Goal: Task Accomplishment & Management: Manage account settings

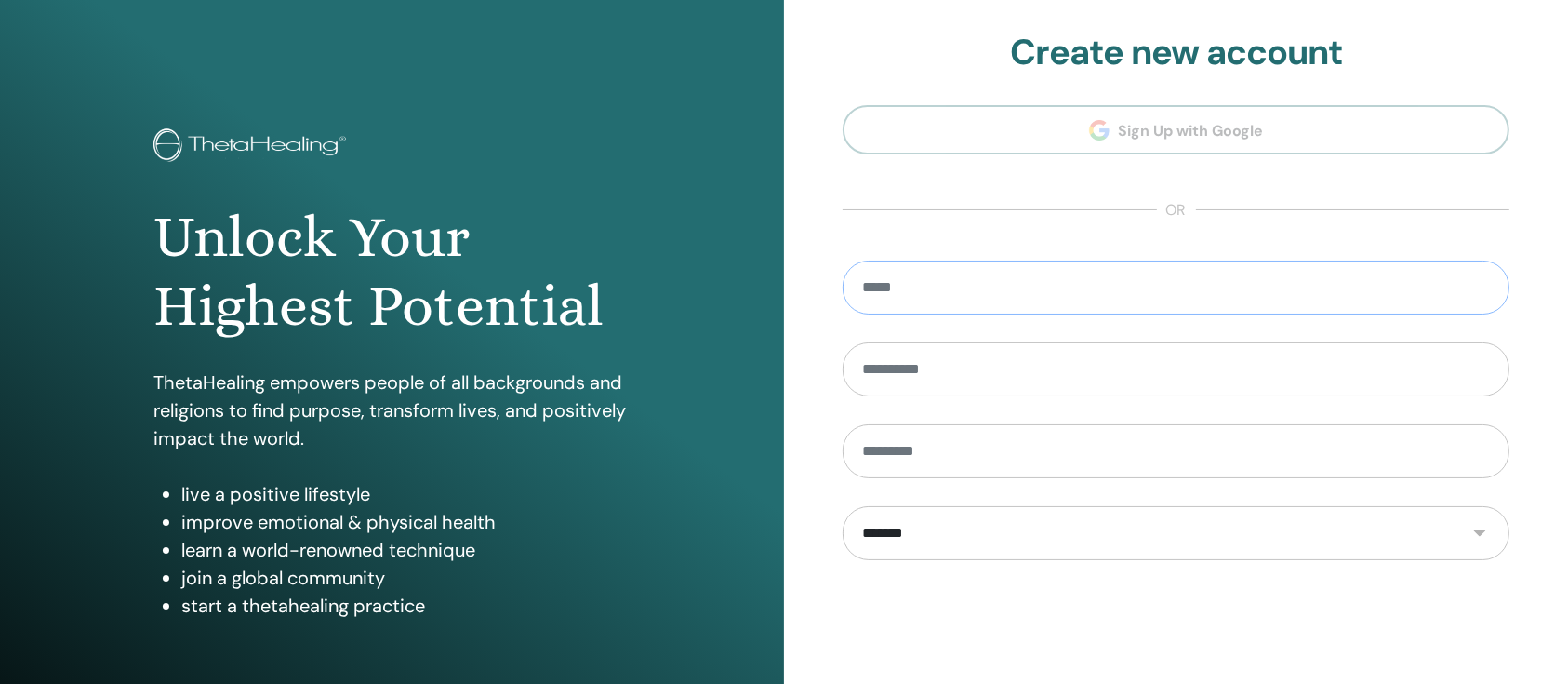
click at [1037, 289] on input "email" at bounding box center [1176, 287] width 667 height 54
type input "**********"
click at [1076, 383] on input "text" at bounding box center [1176, 369] width 667 height 54
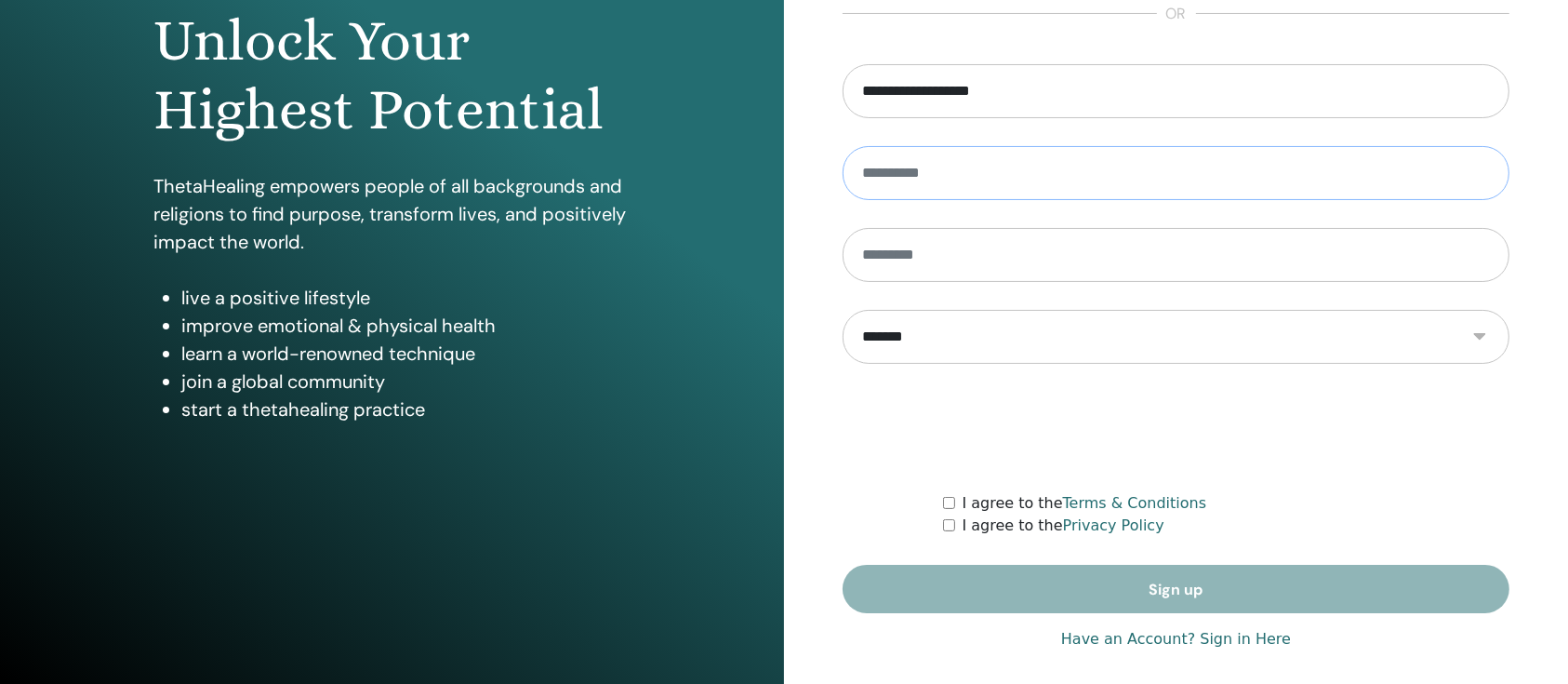
scroll to position [209, 0]
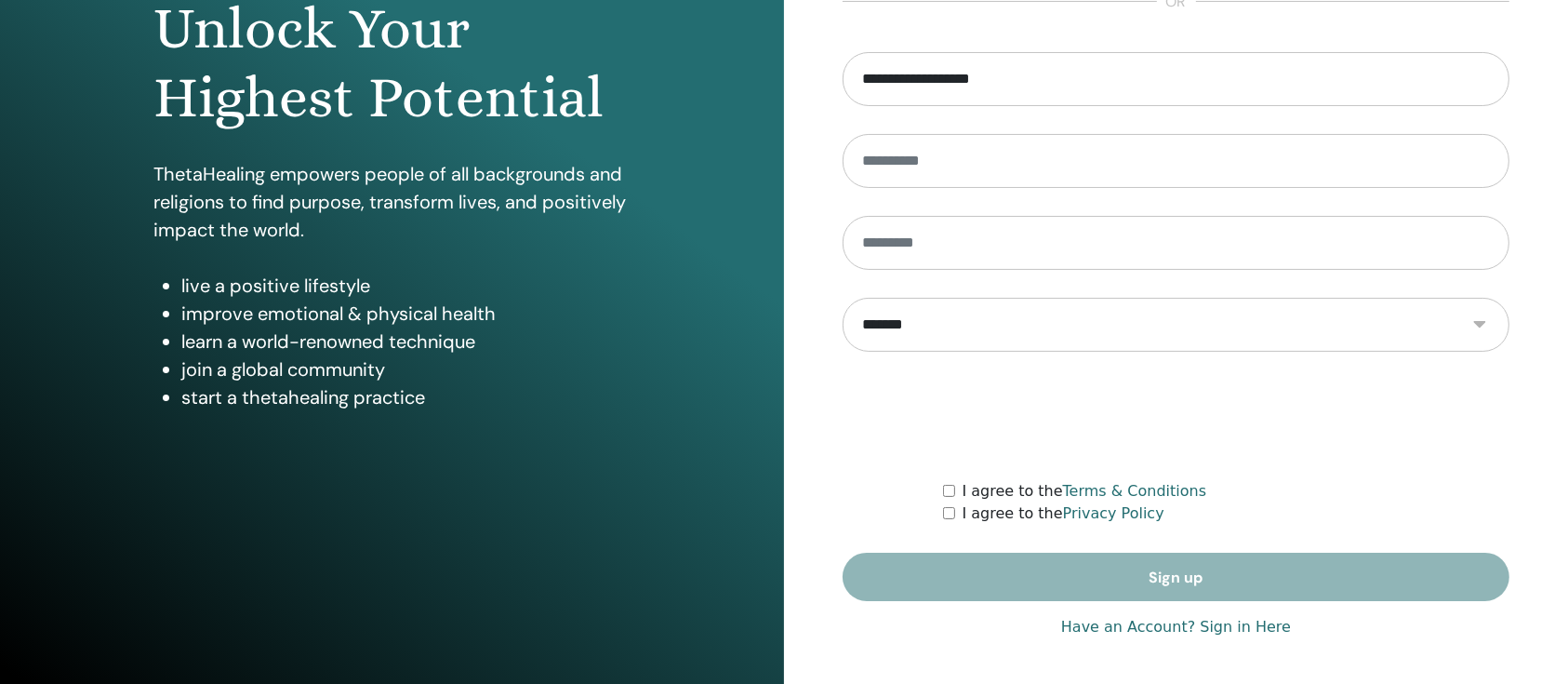
click at [1167, 622] on link "Have an Account? Sign in Here" at bounding box center [1176, 627] width 230 height 23
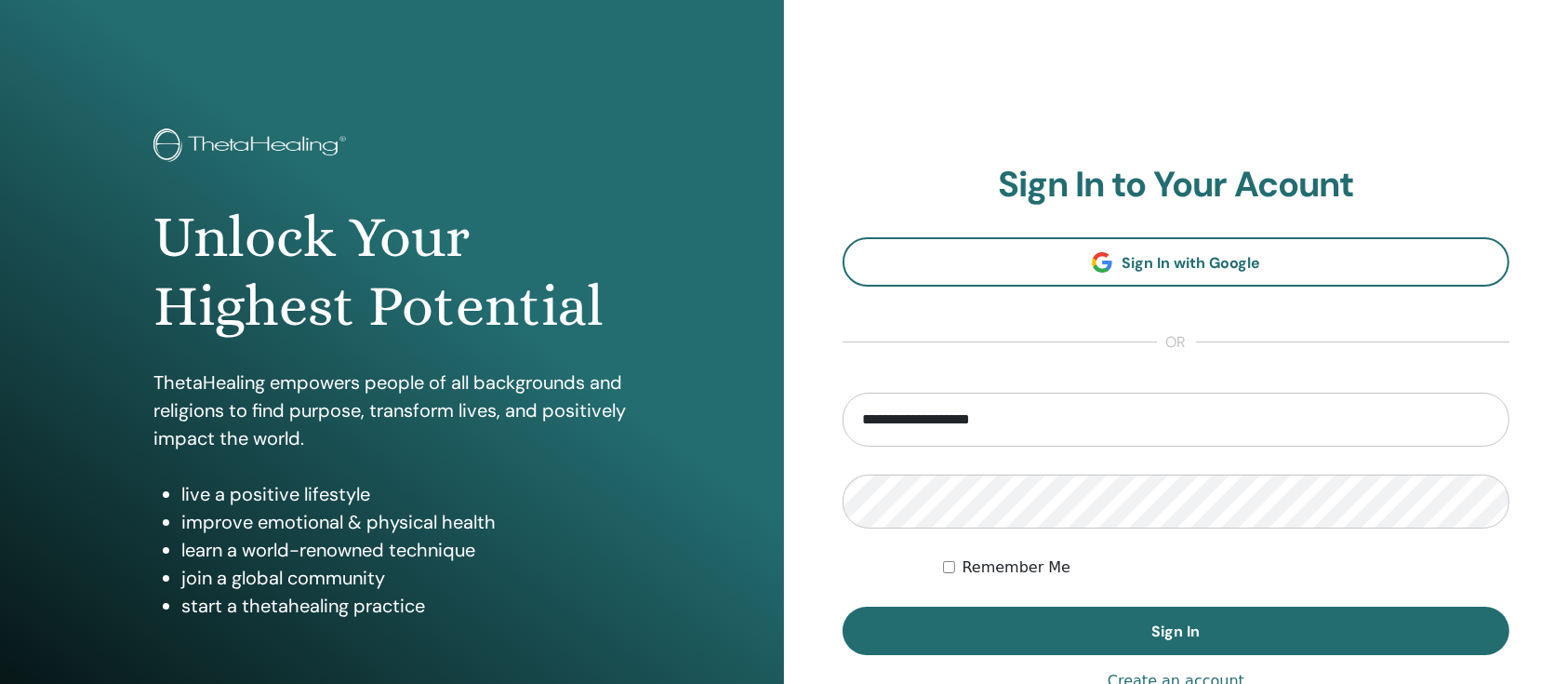
click at [1043, 563] on label "Remember Me" at bounding box center [1016, 568] width 108 height 23
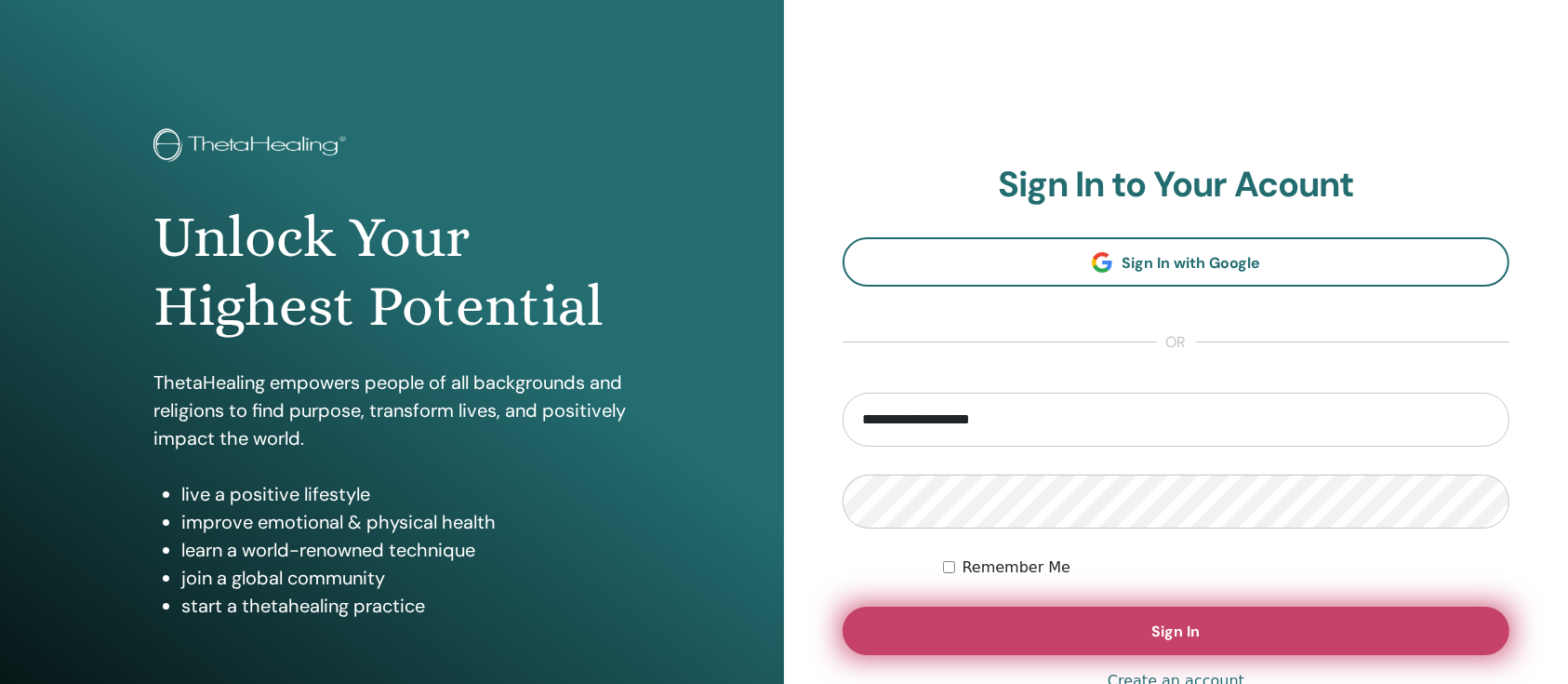
click at [1114, 653] on button "Sign In" at bounding box center [1176, 630] width 667 height 48
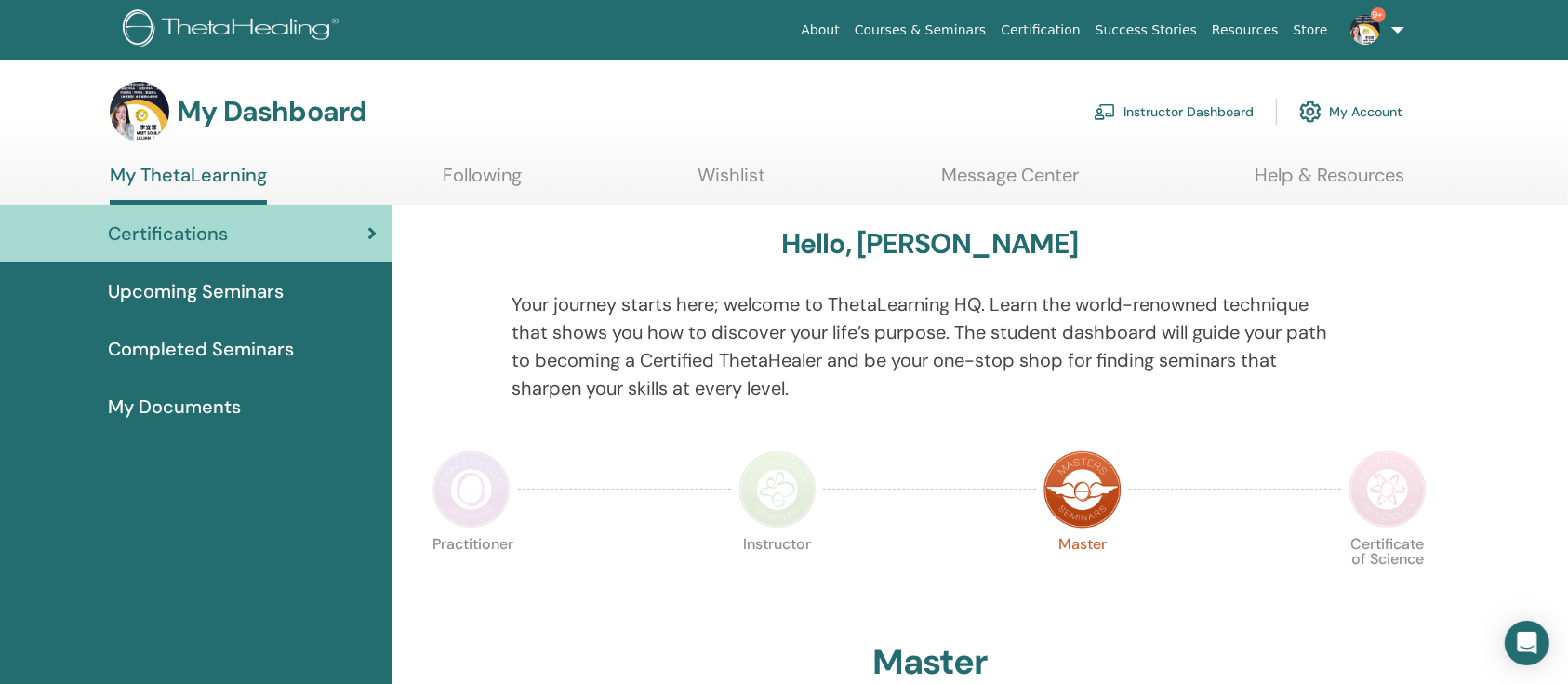
click at [1333, 117] on link "My Account" at bounding box center [1350, 111] width 103 height 41
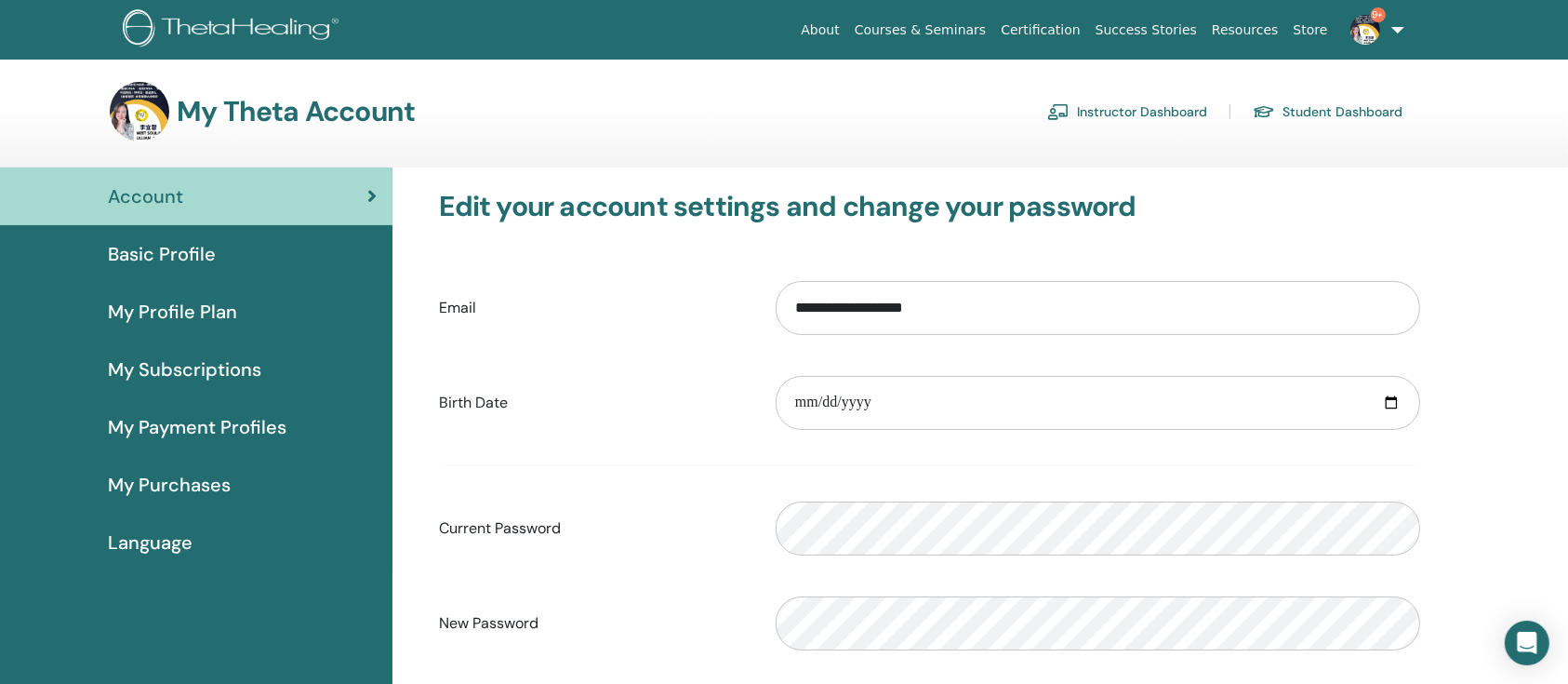
click at [1151, 112] on link "Instructor Dashboard" at bounding box center [1127, 112] width 160 height 30
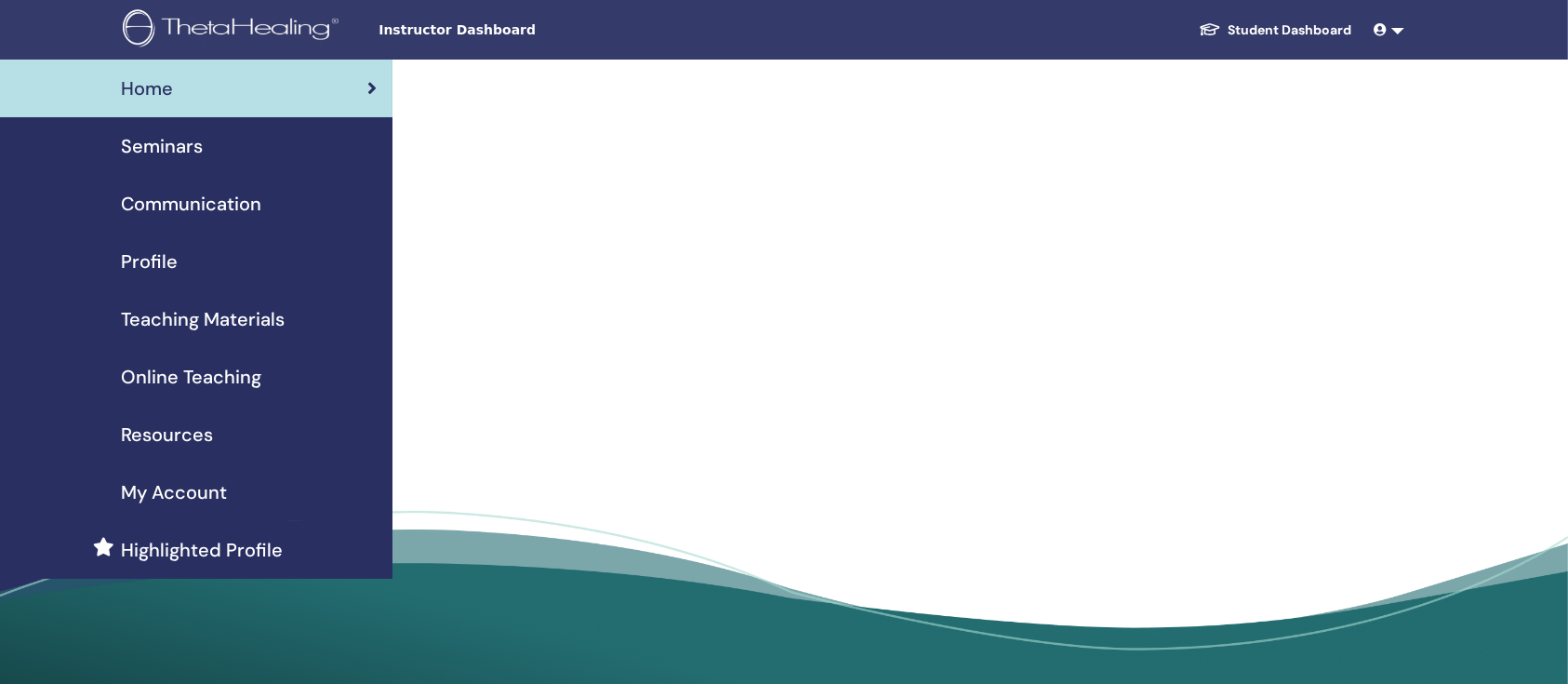
click at [249, 145] on div "Seminars" at bounding box center [196, 146] width 363 height 28
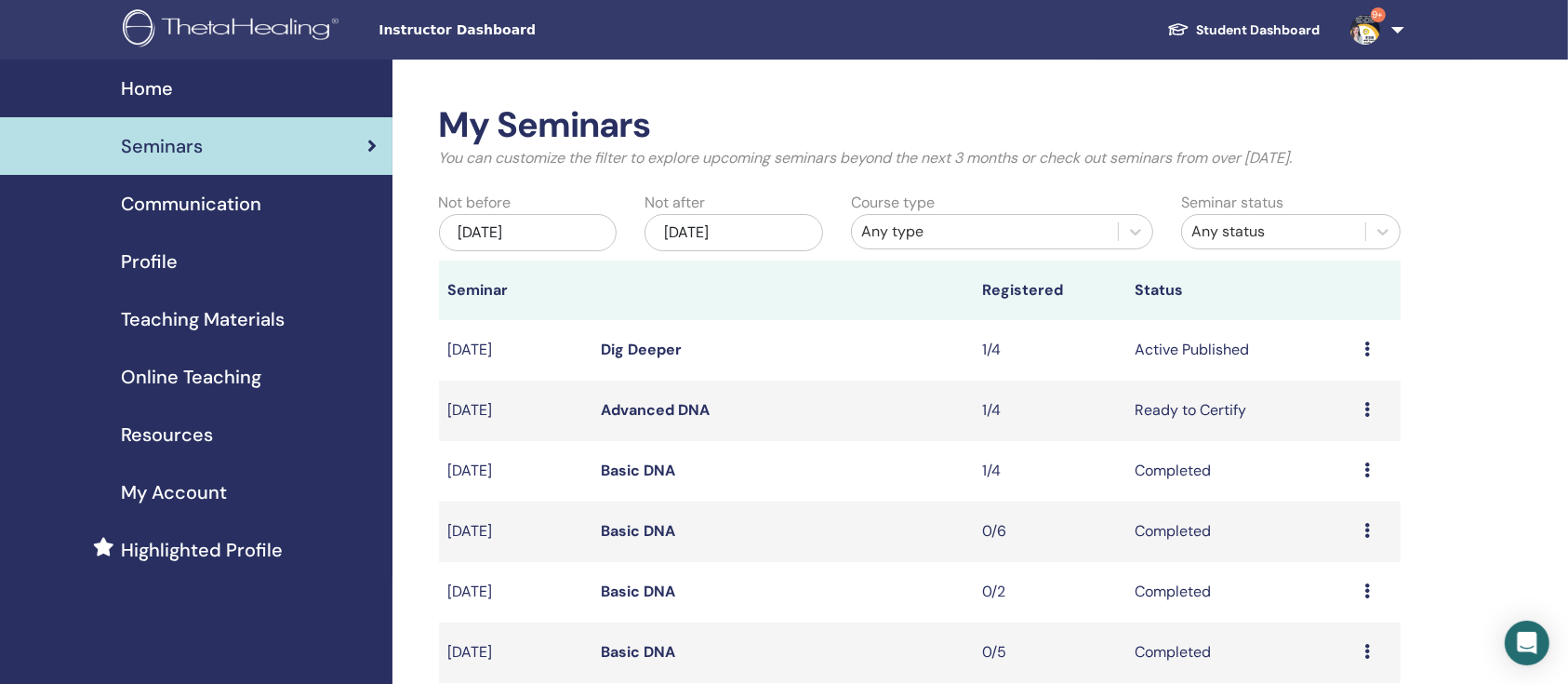
click at [1364, 476] on icon at bounding box center [1367, 470] width 6 height 15
click at [1313, 486] on link "Preview" at bounding box center [1325, 491] width 53 height 20
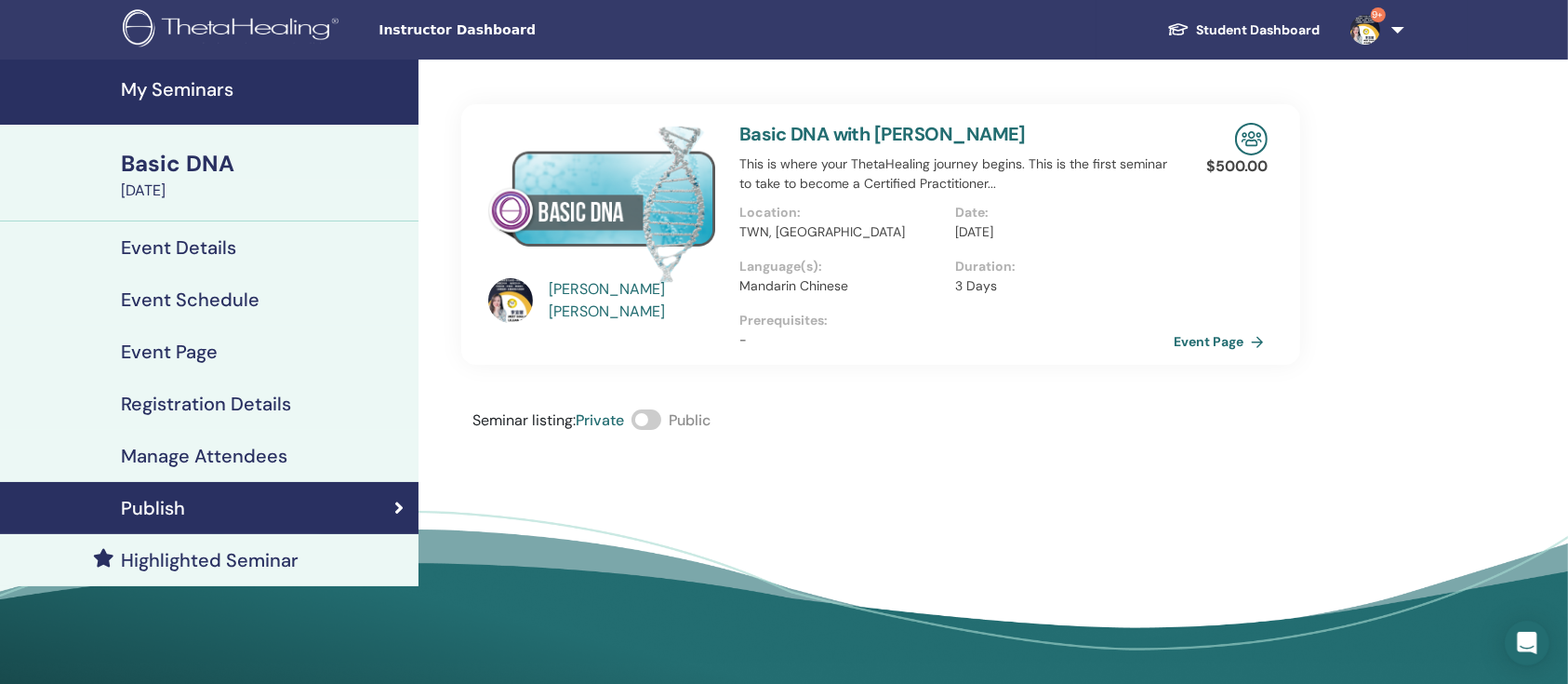
click at [1200, 345] on link "Event Page" at bounding box center [1223, 342] width 98 height 28
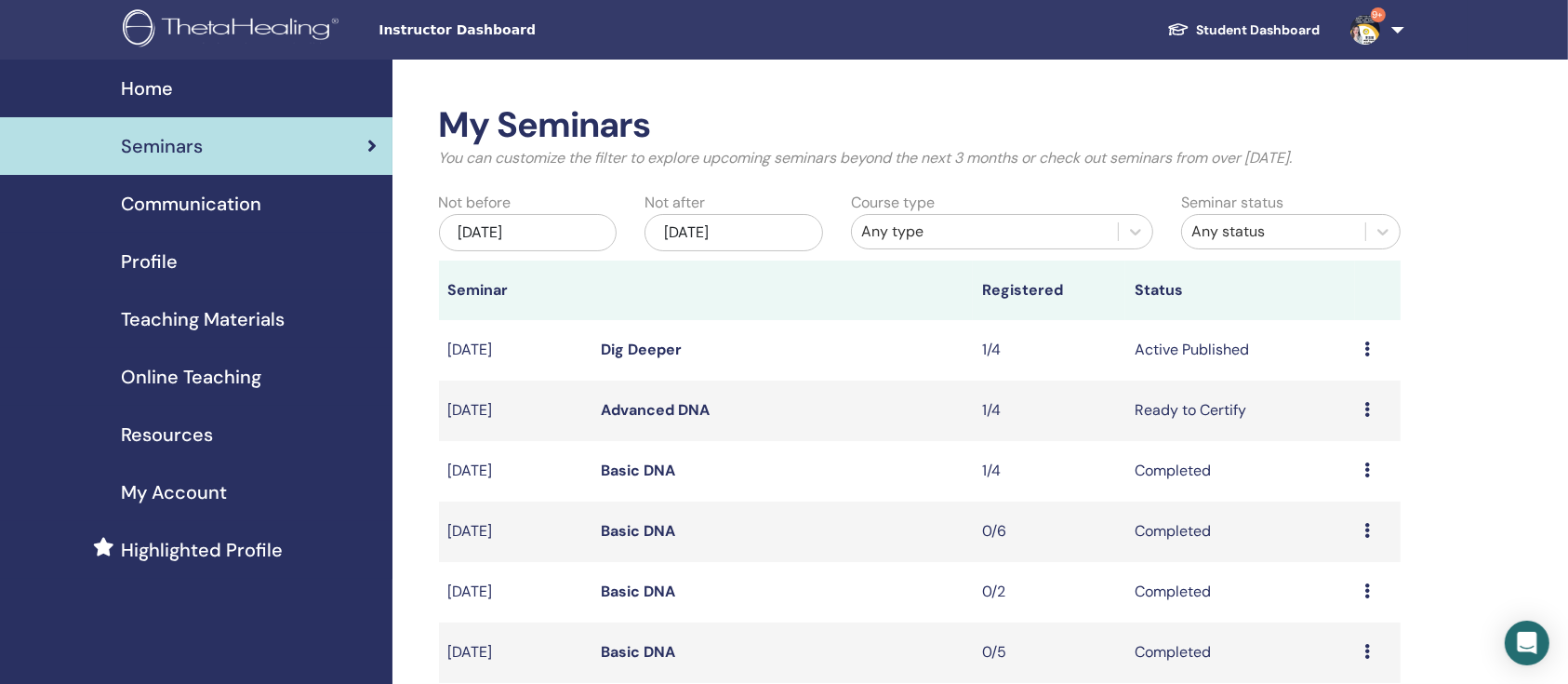
click at [676, 403] on link "Advanced DNA" at bounding box center [655, 409] width 108 height 20
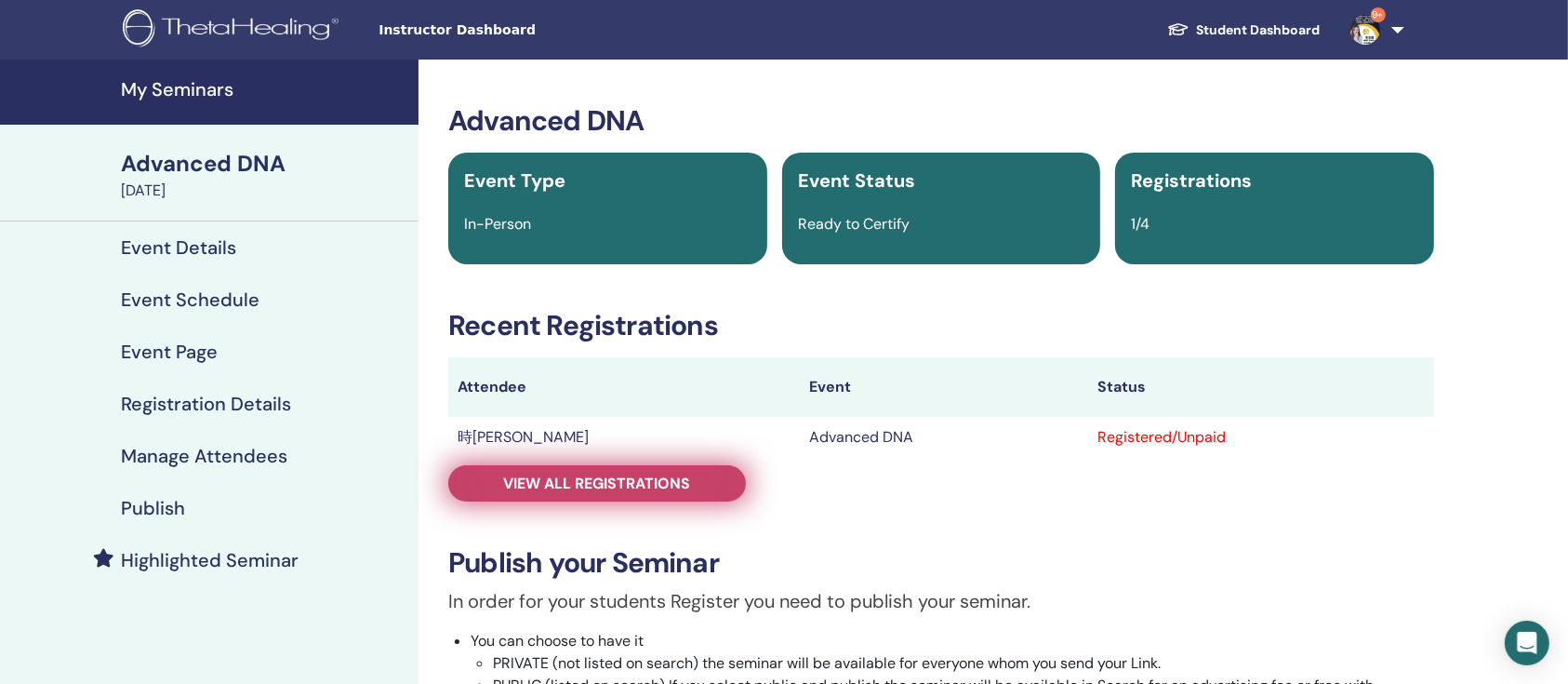
click at [626, 479] on span "View all registrations" at bounding box center [597, 483] width 187 height 20
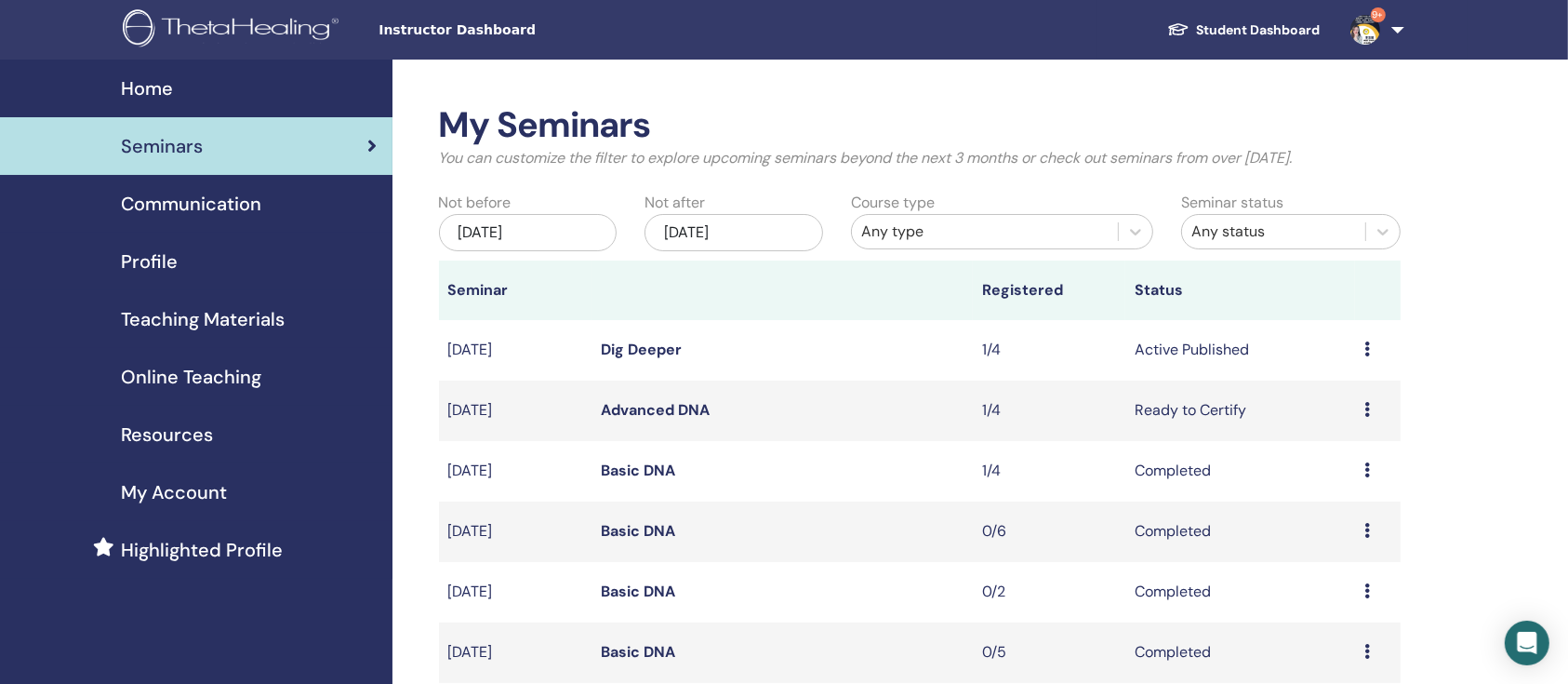
click at [640, 459] on td "Basic DNA" at bounding box center [782, 471] width 382 height 60
click at [644, 465] on link "Basic DNA" at bounding box center [638, 470] width 75 height 20
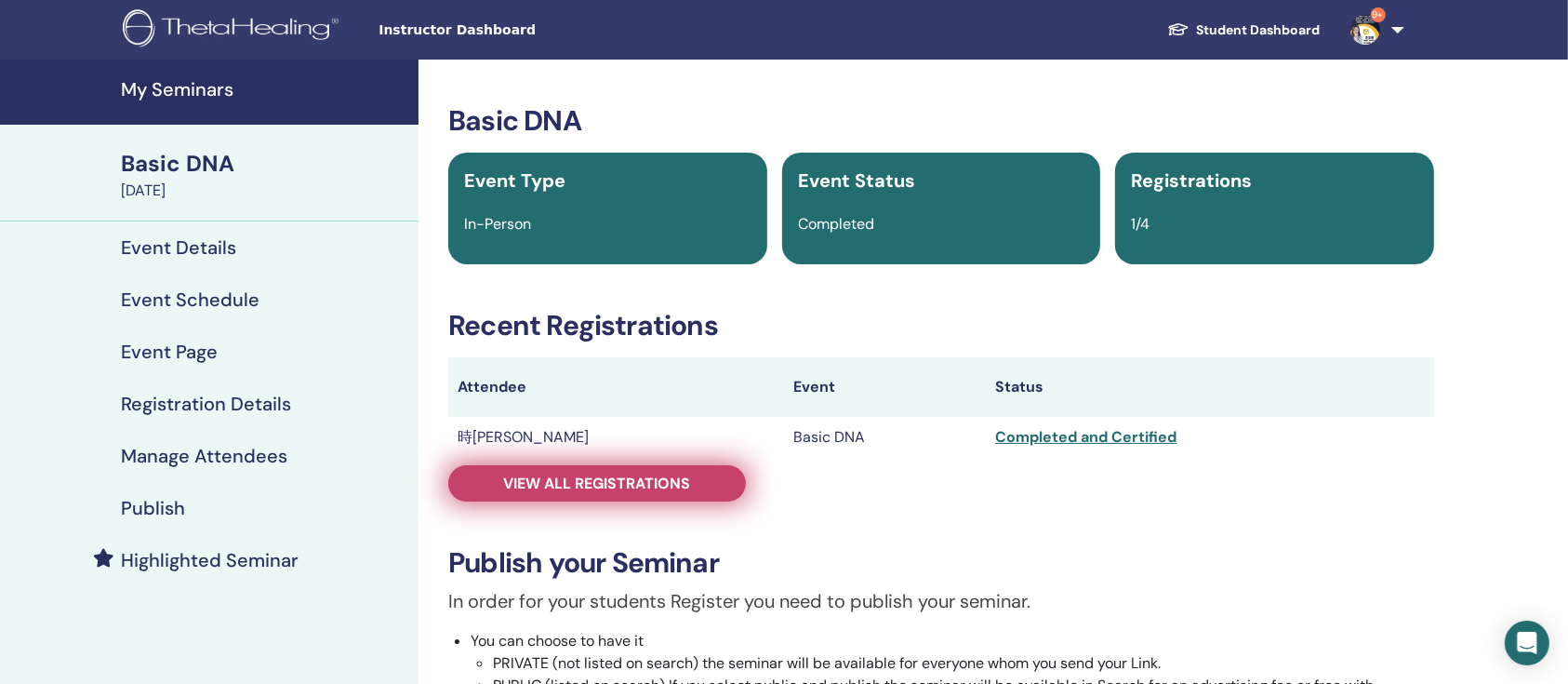
click at [527, 488] on span "View all registrations" at bounding box center [597, 483] width 187 height 20
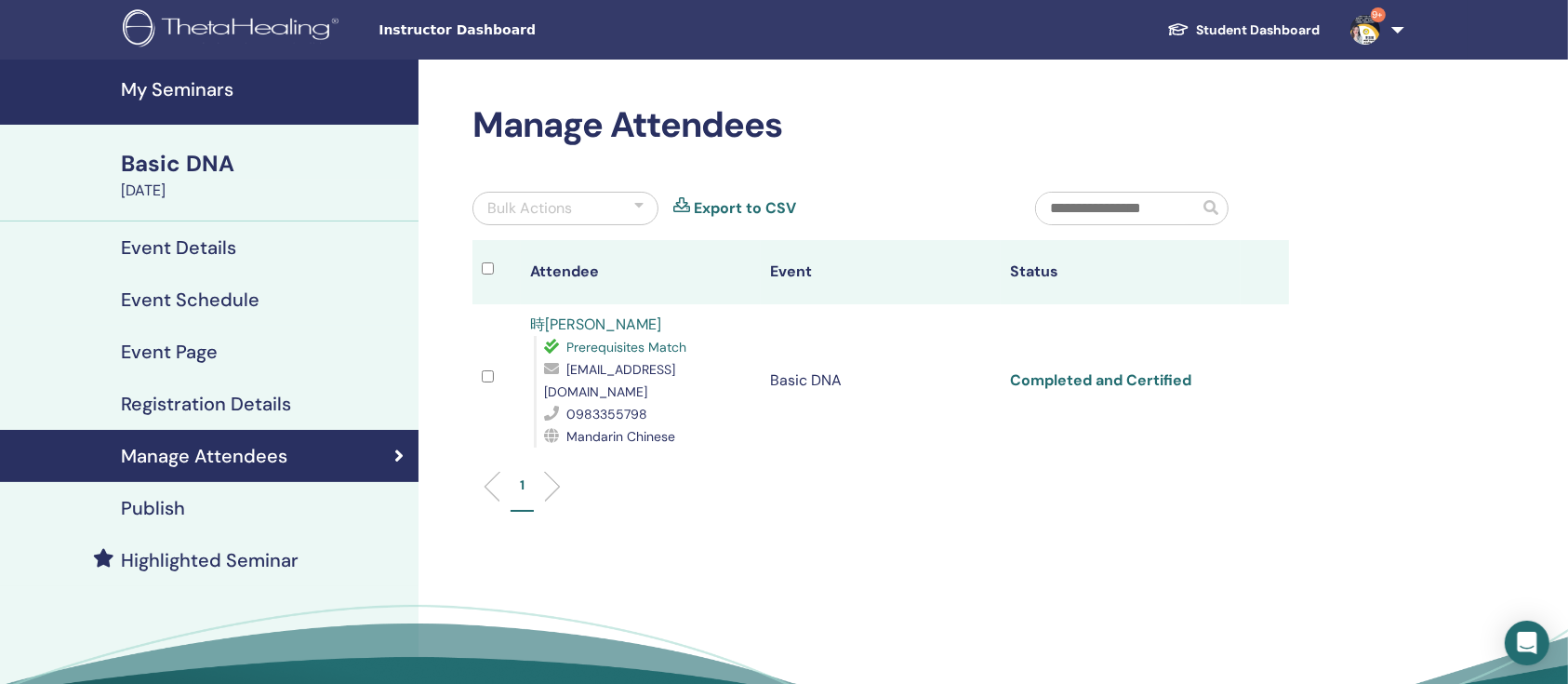
click at [1126, 370] on link "Completed and Certified" at bounding box center [1101, 379] width 181 height 20
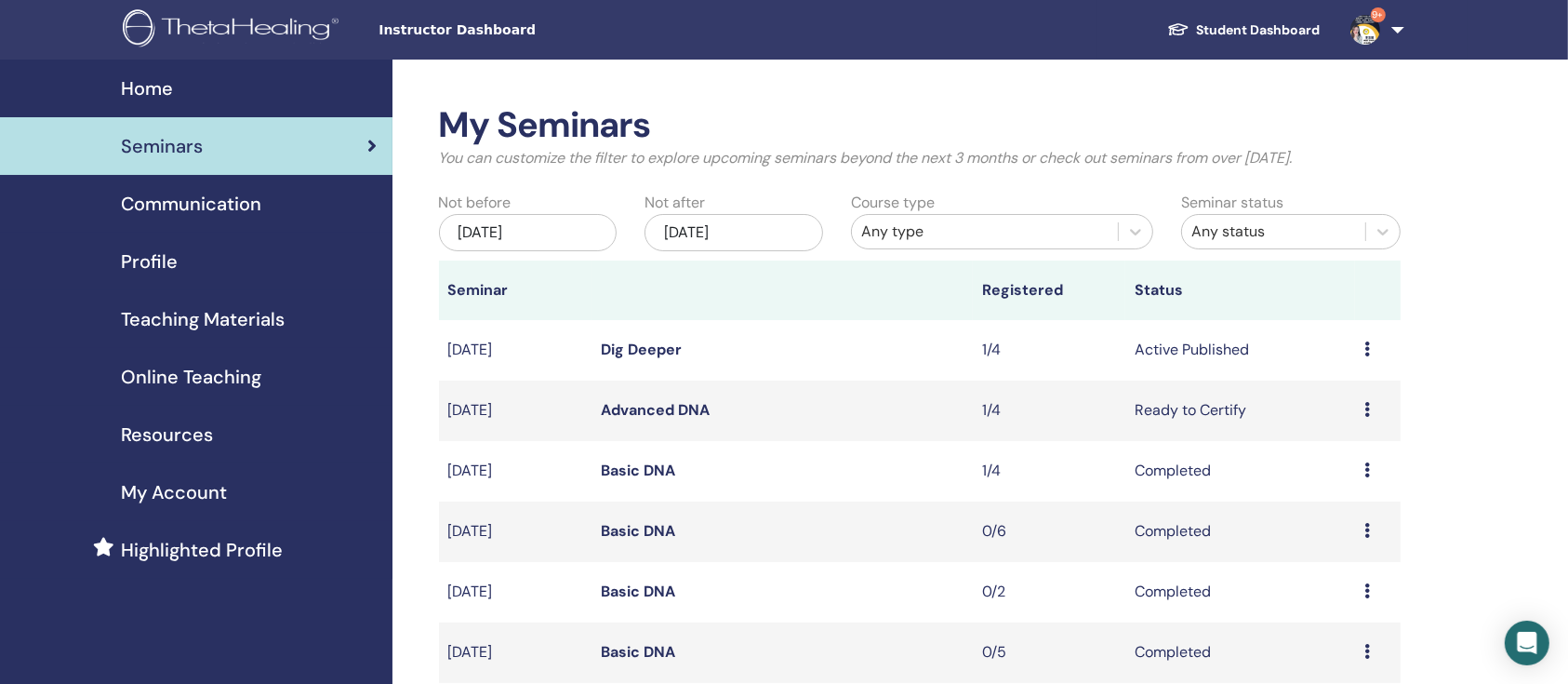
click at [646, 409] on link "Advanced DNA" at bounding box center [655, 409] width 108 height 20
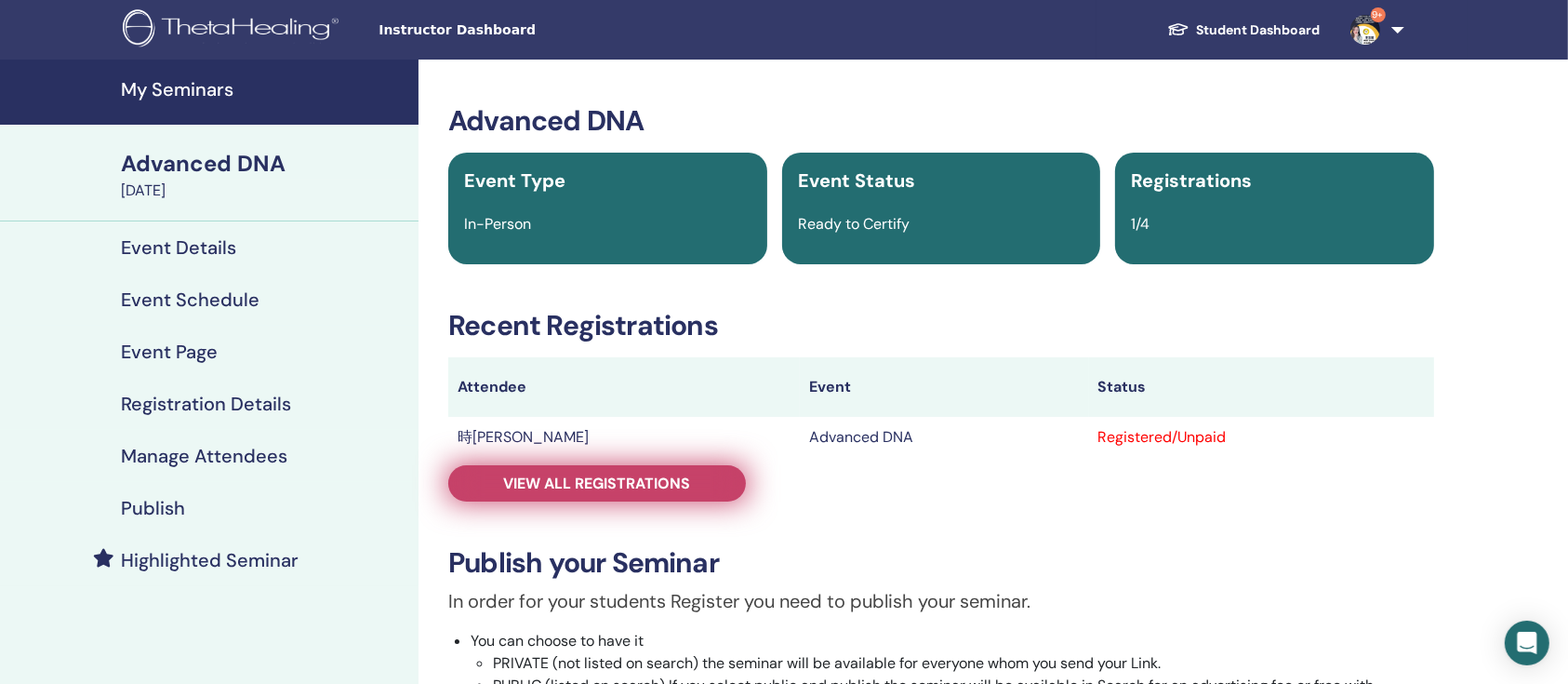
click at [647, 489] on span "View all registrations" at bounding box center [597, 483] width 187 height 20
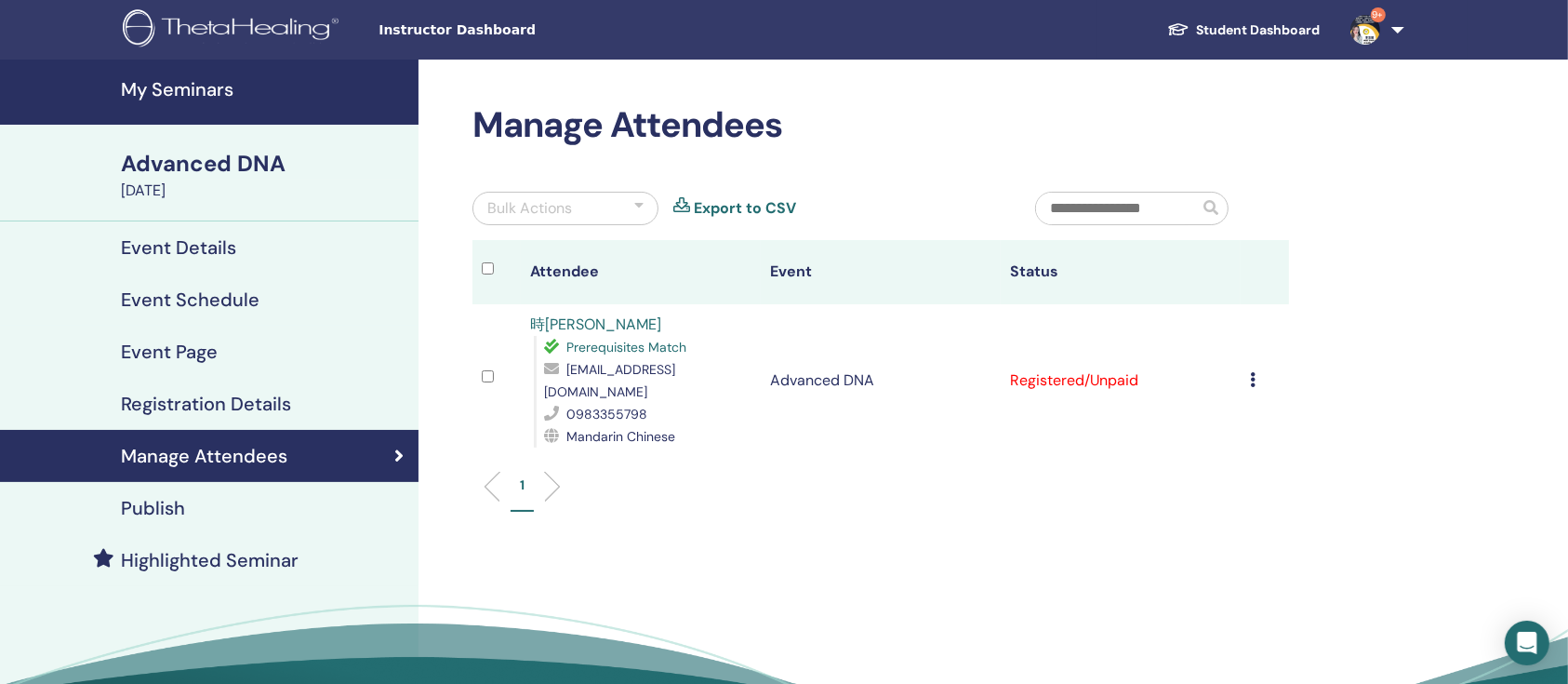
click at [1076, 374] on td "Registered/Unpaid" at bounding box center [1121, 380] width 240 height 153
click at [1087, 359] on td "Registered/Unpaid" at bounding box center [1121, 380] width 240 height 153
click at [1250, 374] on icon at bounding box center [1253, 379] width 6 height 15
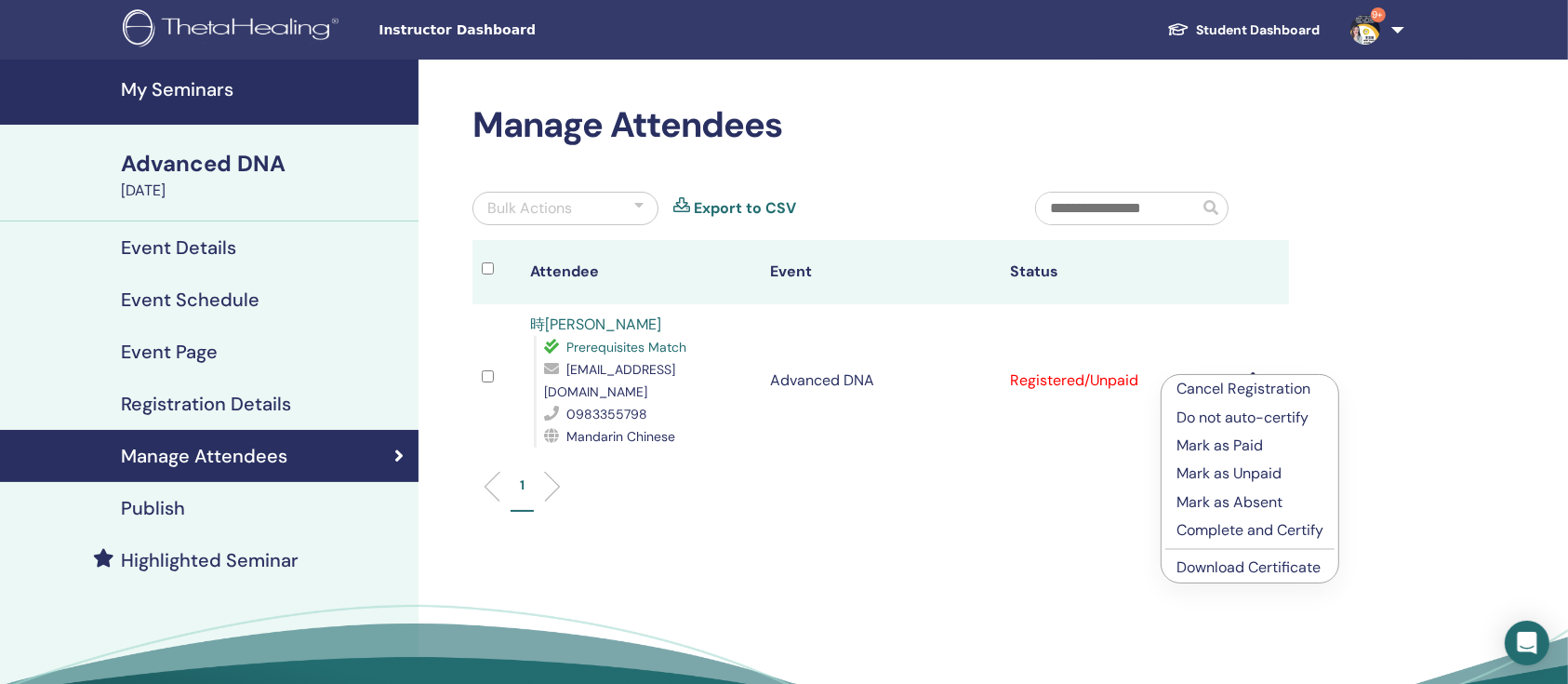
click at [1235, 445] on p "Mark as Paid" at bounding box center [1250, 445] width 147 height 23
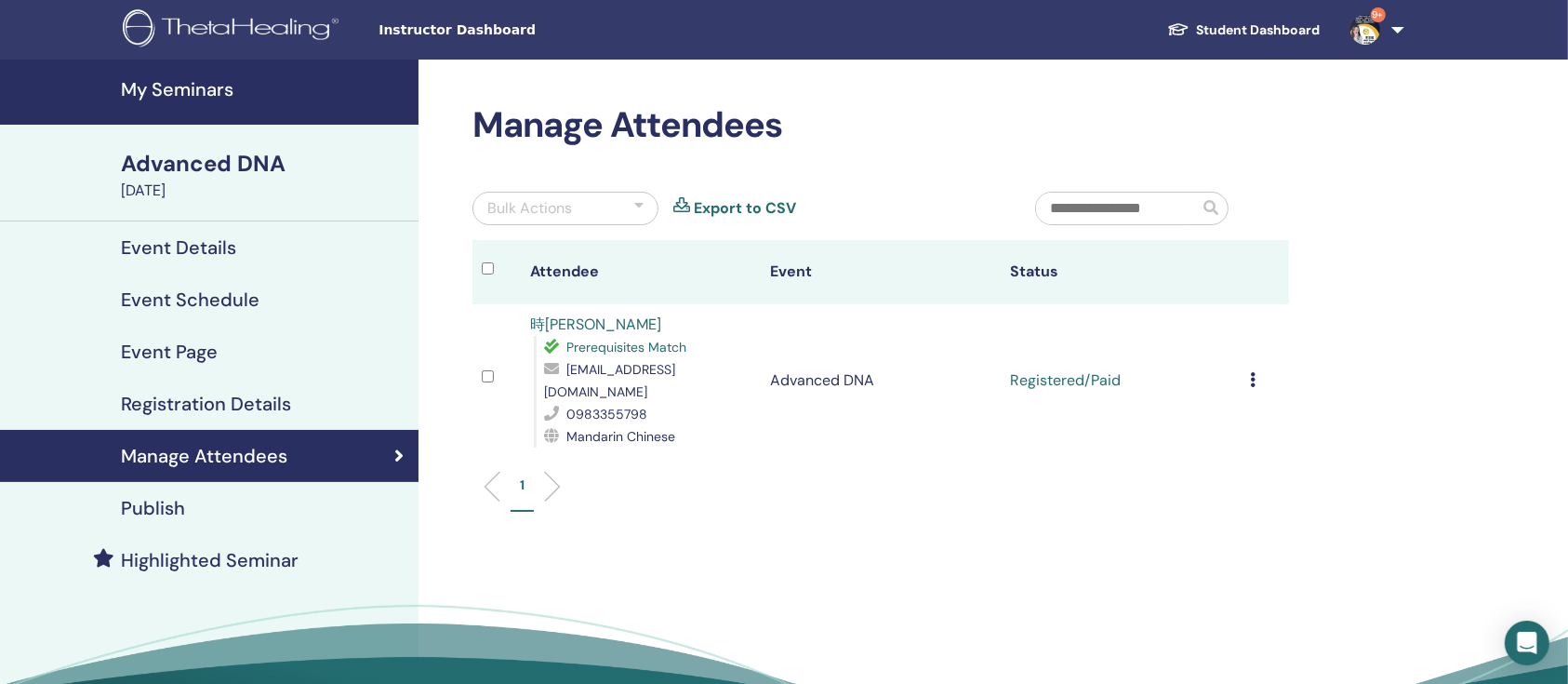
click at [1255, 372] on icon at bounding box center [1253, 379] width 6 height 15
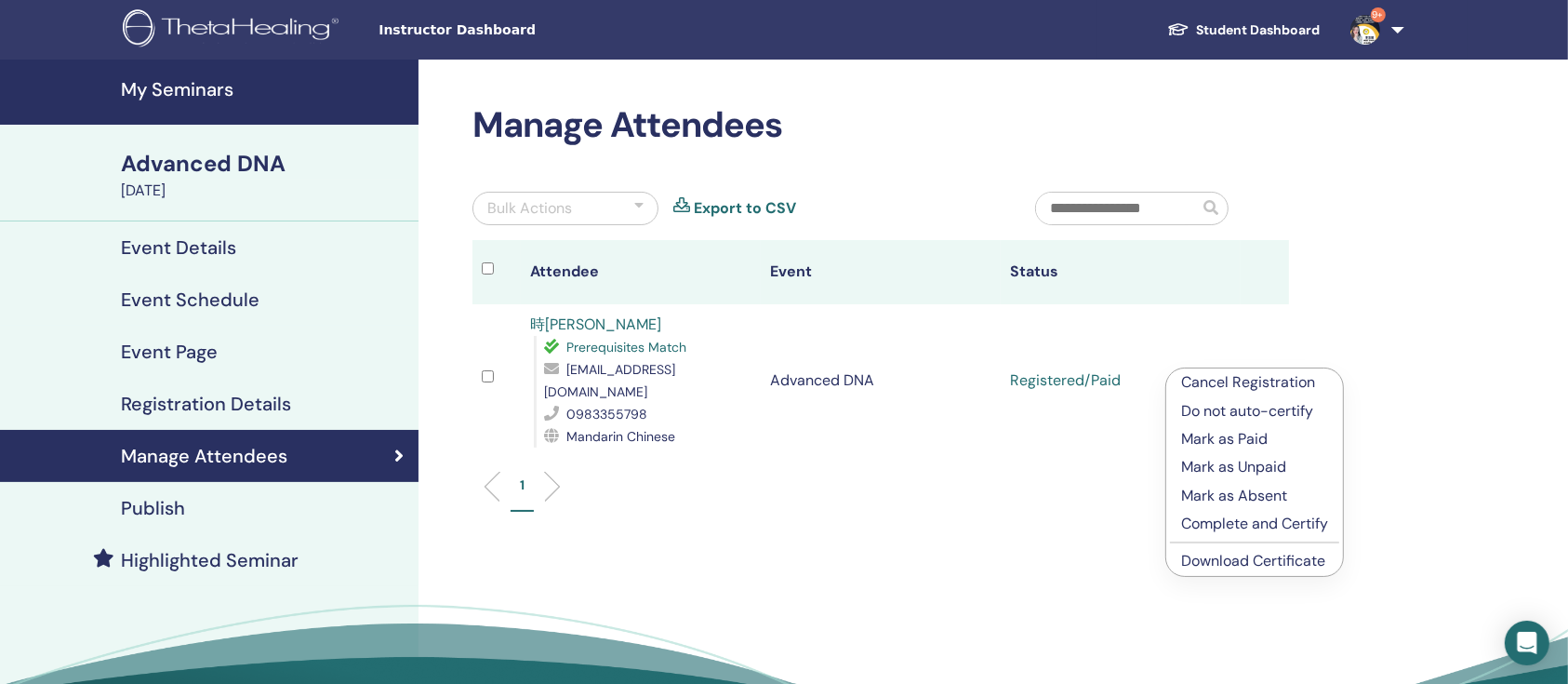
click at [1243, 566] on link "Download Certificate" at bounding box center [1253, 560] width 144 height 20
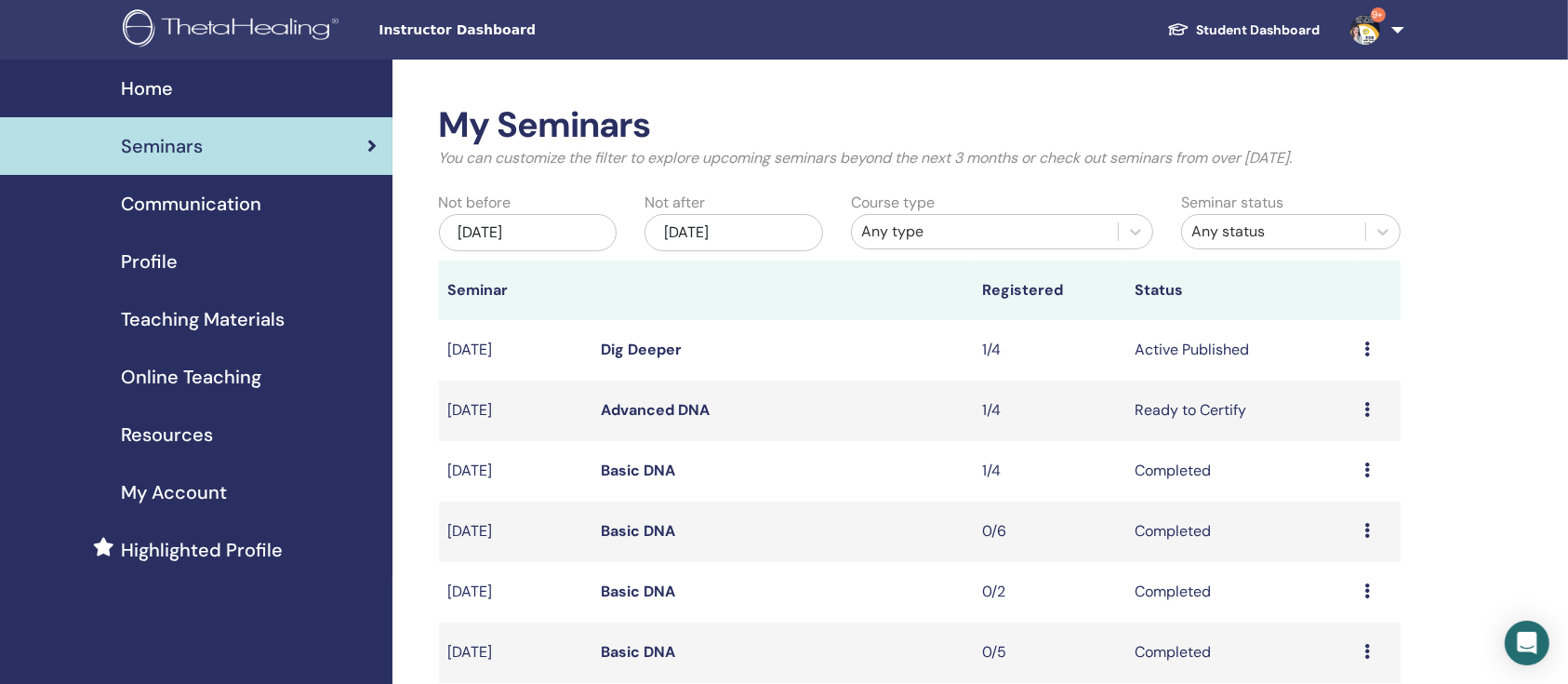
click at [631, 348] on link "Dig Deeper" at bounding box center [642, 349] width 81 height 20
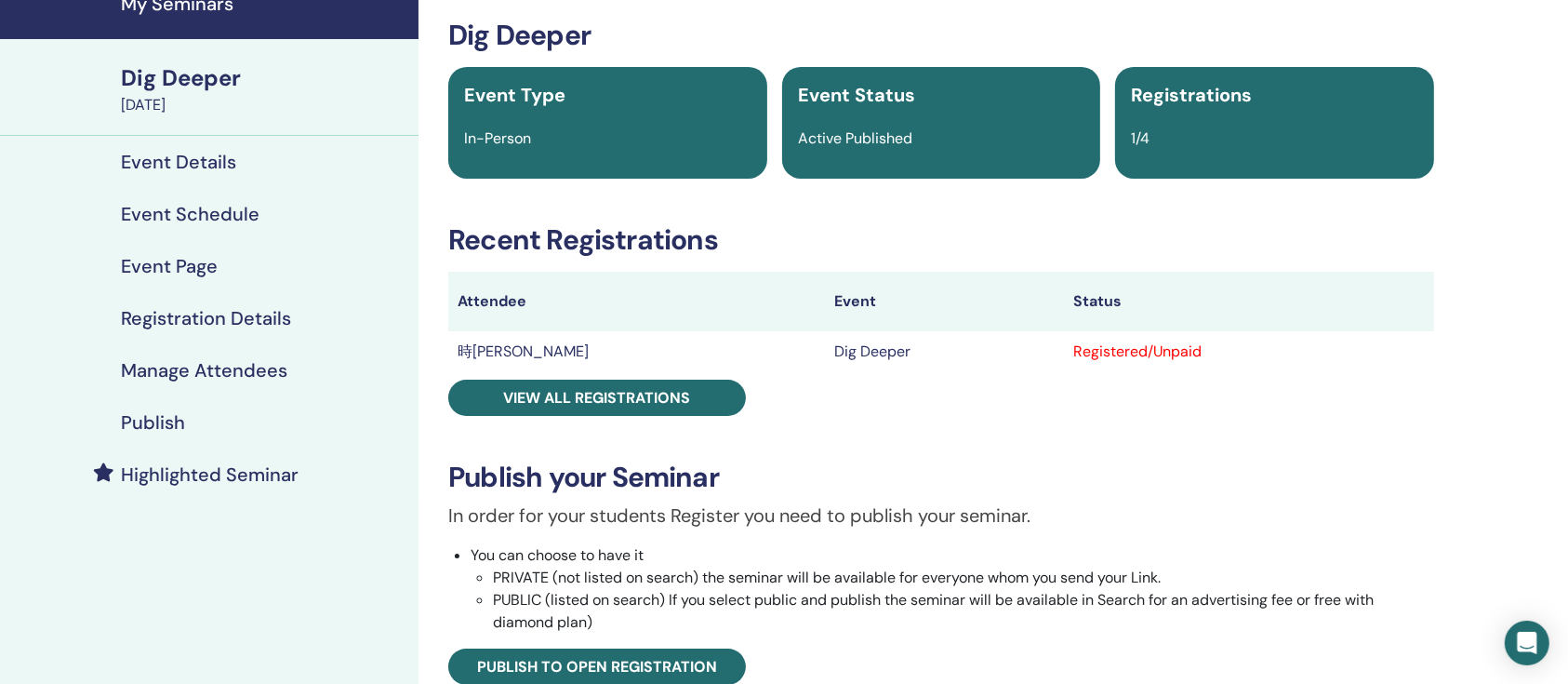
scroll to position [124, 0]
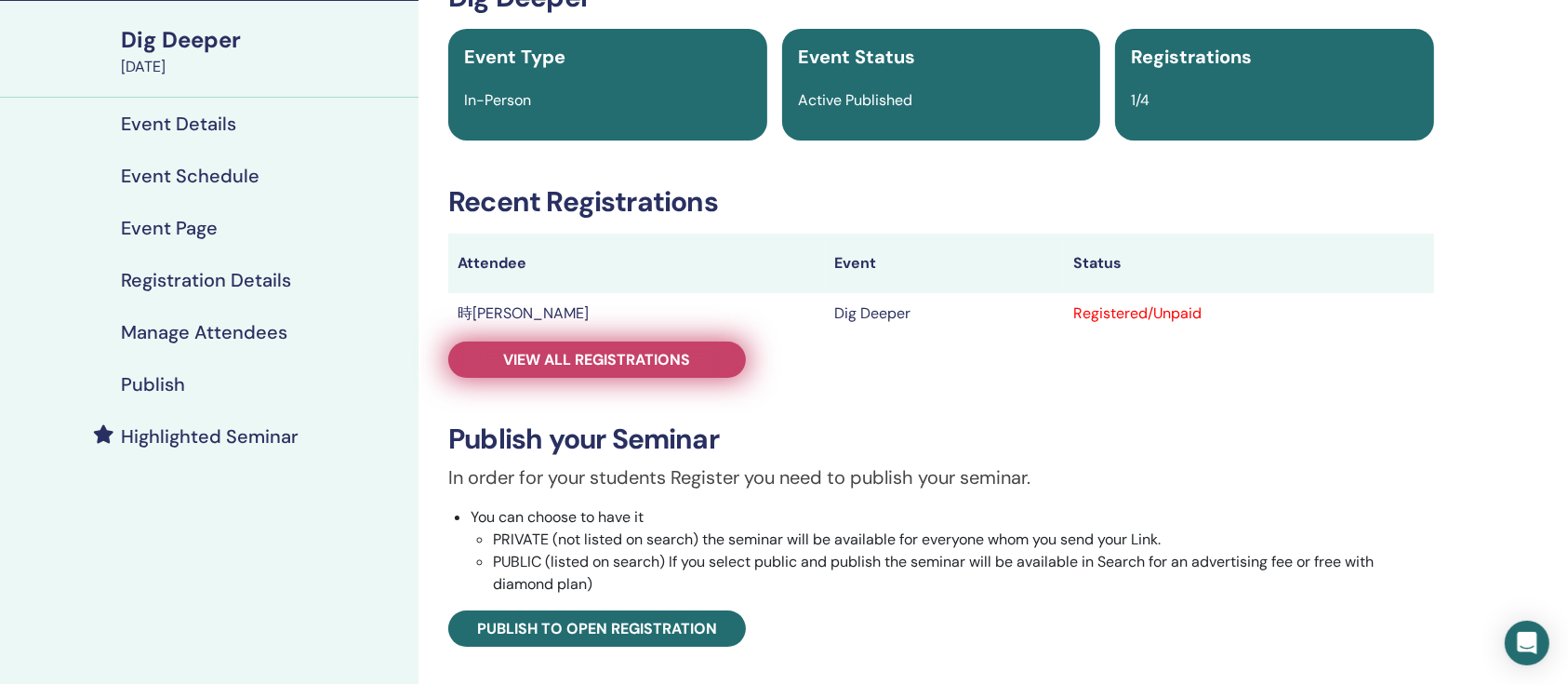
click at [689, 356] on span "View all registrations" at bounding box center [597, 359] width 187 height 20
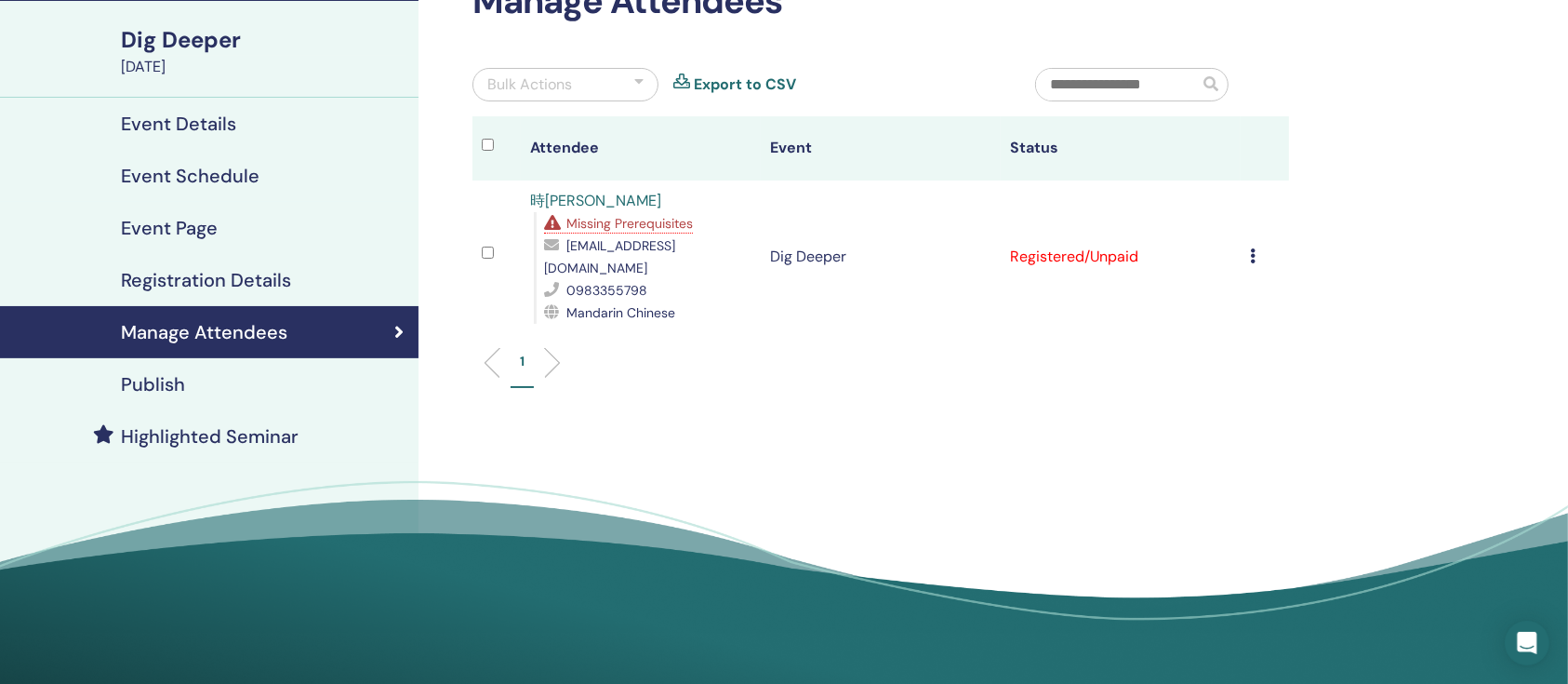
click at [493, 230] on td at bounding box center [496, 257] width 48 height 153
click at [494, 242] on div at bounding box center [497, 256] width 30 height 27
click at [1249, 240] on td "Cancel Registration Do not auto-certify Mark as Paid Mark as Unpaid Mark as Abs…" at bounding box center [1264, 257] width 48 height 153
click at [1255, 251] on div "Cancel Registration Do not auto-certify Mark as Paid Mark as Unpaid Mark as Abs…" at bounding box center [1265, 257] width 30 height 23
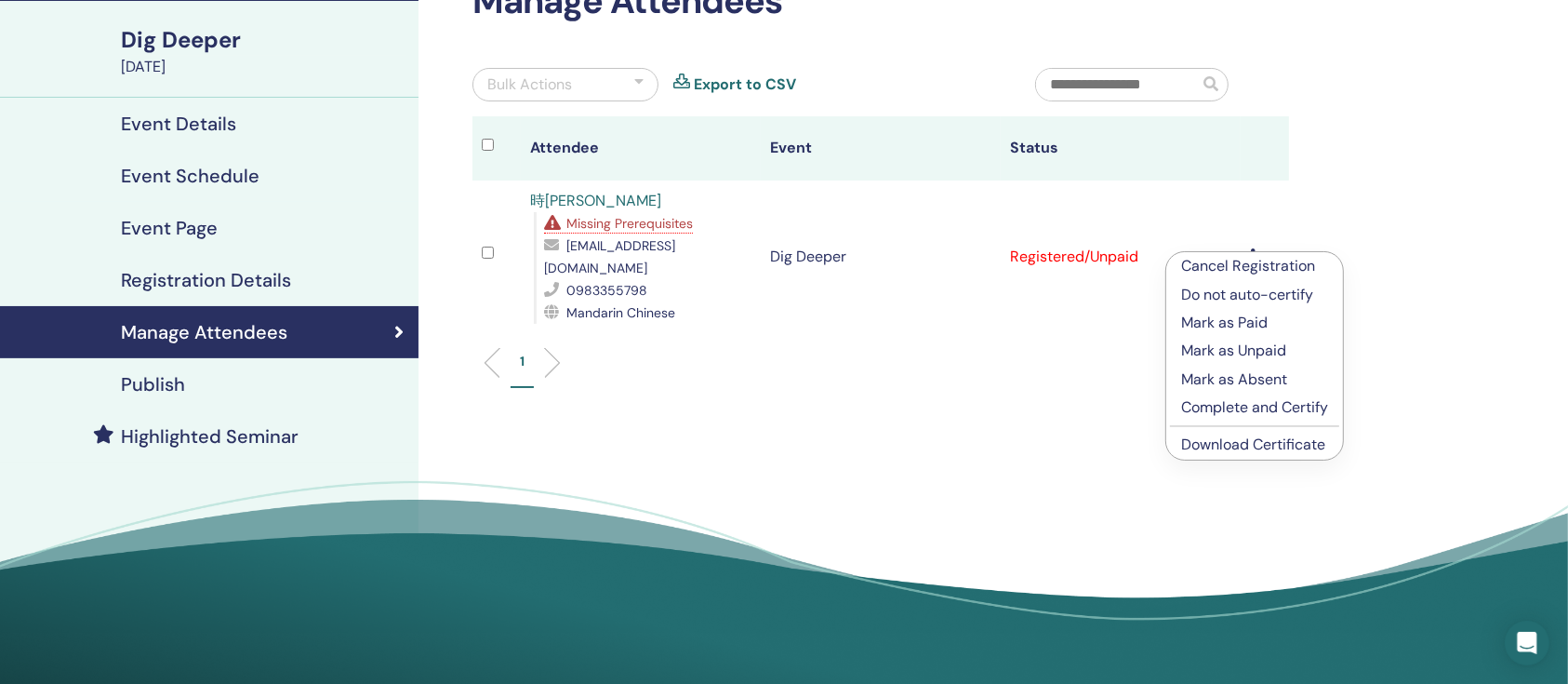
click at [1220, 319] on p "Mark as Paid" at bounding box center [1255, 323] width 147 height 23
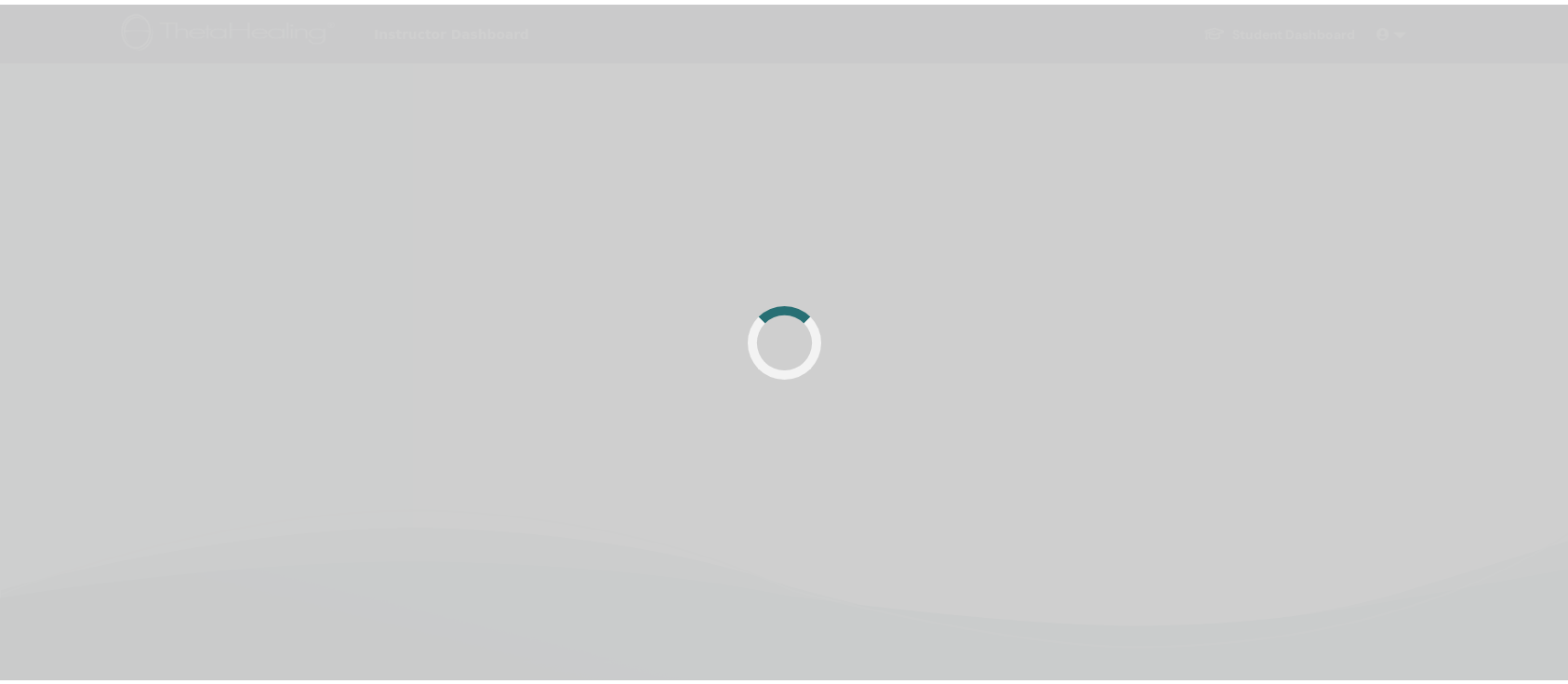
scroll to position [124, 0]
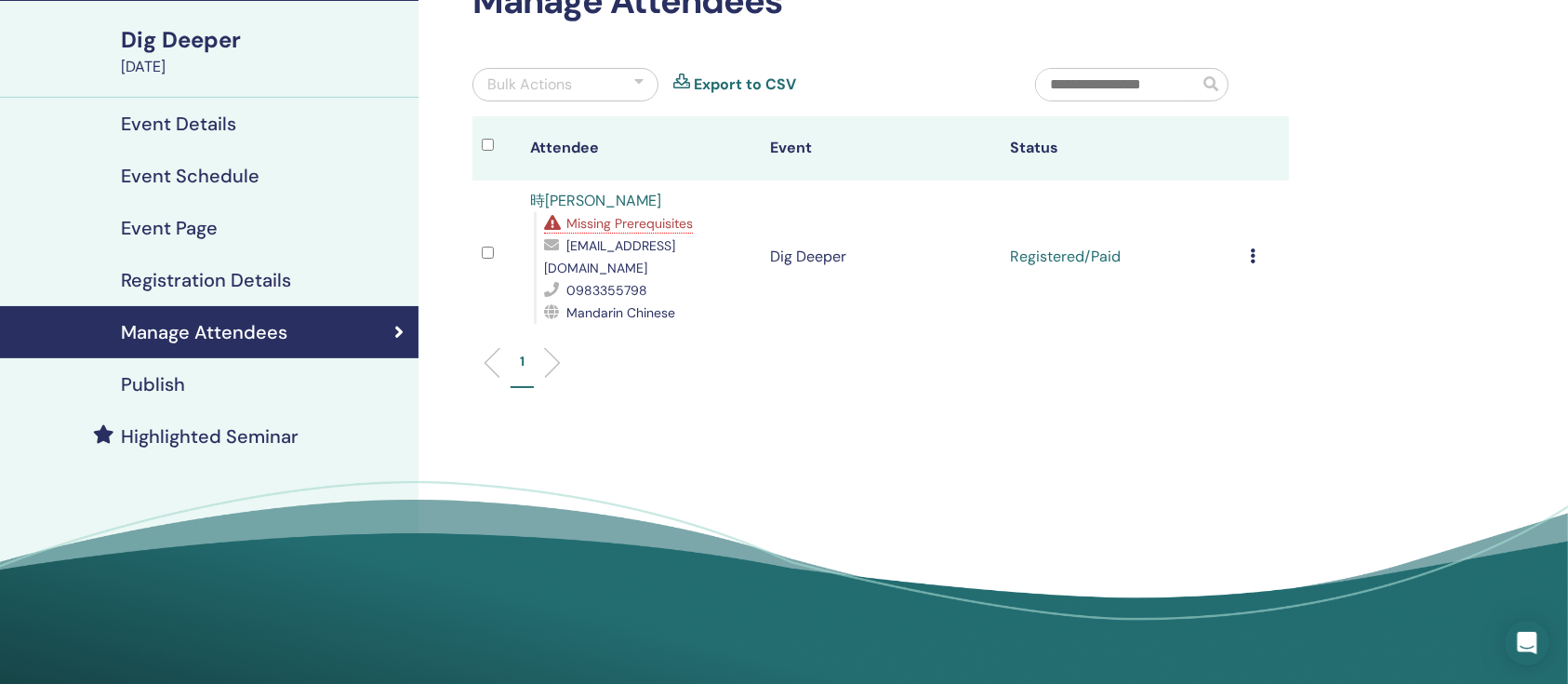
click at [1255, 248] on icon at bounding box center [1253, 256] width 6 height 15
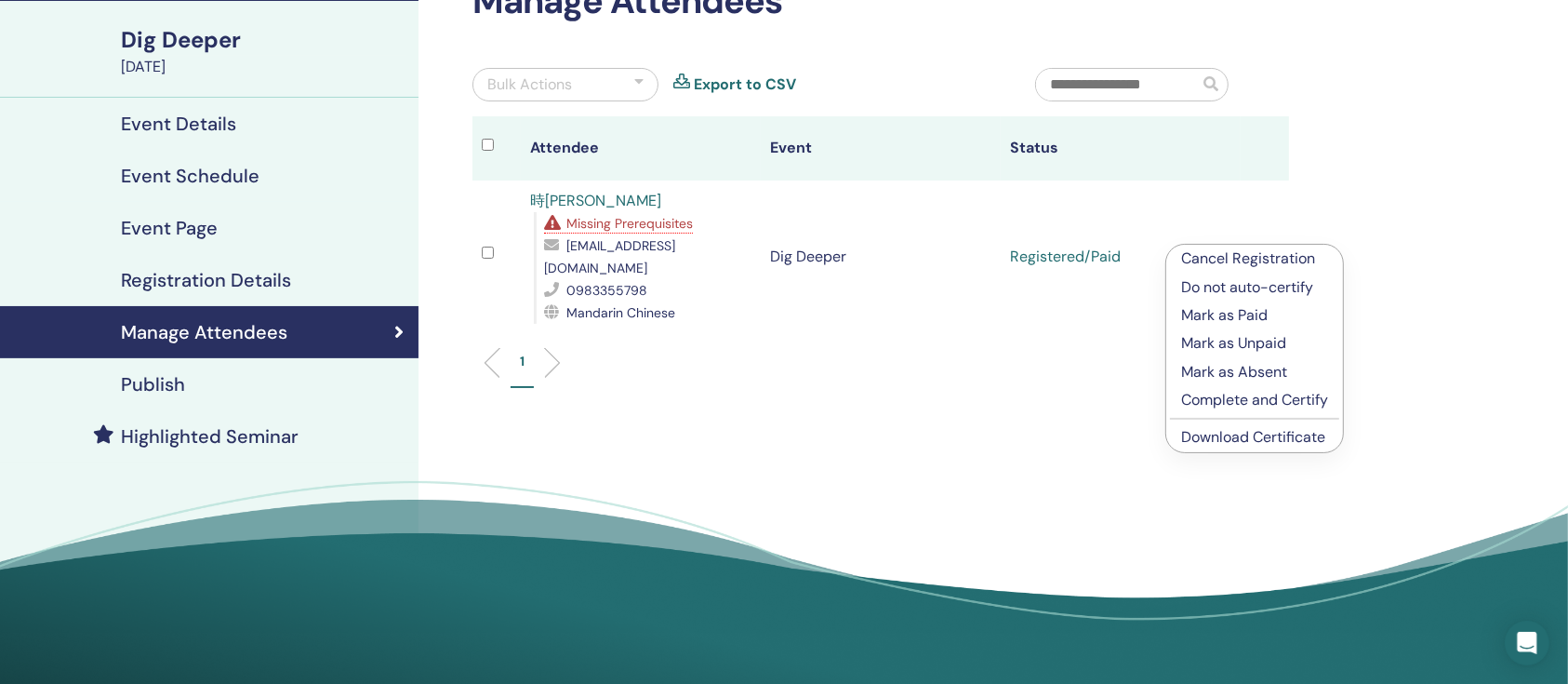
click at [1250, 433] on link "Download Certificate" at bounding box center [1253, 437] width 144 height 20
